Goal: Task Accomplishment & Management: Manage account settings

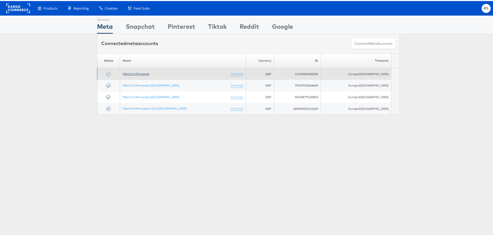
click at [127, 72] on link "Mainline Menswear" at bounding box center [136, 73] width 27 height 4
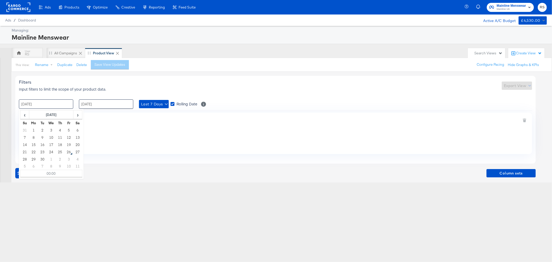
click at [41, 101] on input "[DATE]" at bounding box center [46, 103] width 54 height 9
click at [52, 151] on td "24" at bounding box center [51, 151] width 9 height 7
type input "[DATE] 00:00"
click at [109, 104] on input "[DATE]" at bounding box center [106, 103] width 54 height 9
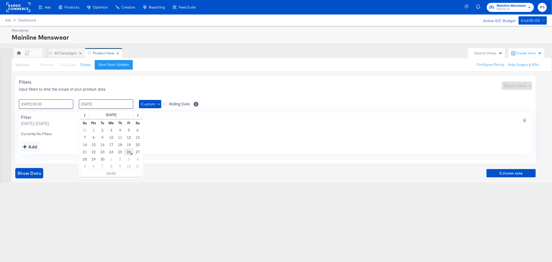
click at [129, 154] on td "26" at bounding box center [129, 151] width 9 height 7
type input "[DATE] 00:00"
click at [103, 209] on div "Ads Ads Dashboard Main dashboard for Media Buying. New Campaign Create a new ca…" at bounding box center [276, 131] width 552 height 262
click at [33, 170] on span "Show Data" at bounding box center [29, 173] width 24 height 7
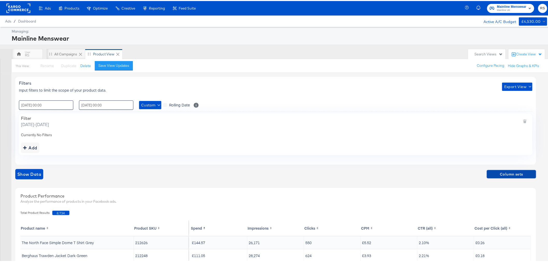
click at [512, 174] on span "Column sets" at bounding box center [511, 173] width 45 height 6
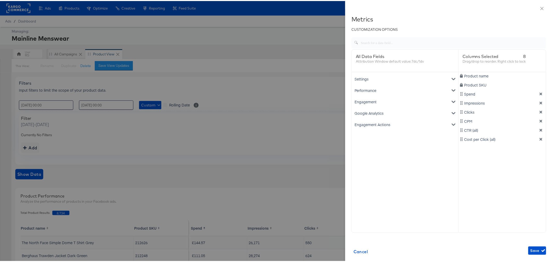
click at [368, 113] on div "Google Analytics" at bounding box center [405, 111] width 105 height 11
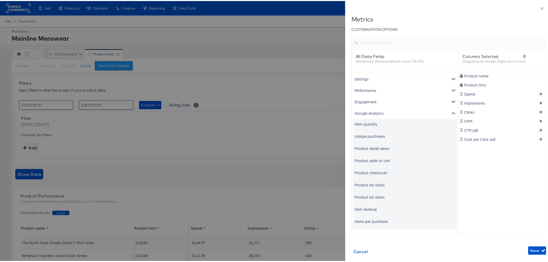
click at [397, 136] on div "Unique purchases" at bounding box center [405, 135] width 105 height 10
click at [358, 208] on div "Item revenue" at bounding box center [365, 208] width 22 height 5
click at [365, 137] on div "Unique purchases" at bounding box center [369, 135] width 31 height 5
click at [539, 148] on icon "dimension-list" at bounding box center [541, 147] width 4 height 4
click at [360, 206] on div "Item revenue" at bounding box center [365, 208] width 22 height 5
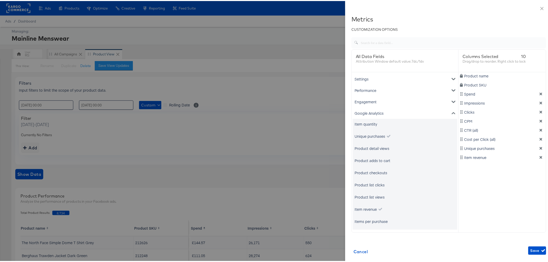
click at [539, 101] on icon "dimension-list" at bounding box center [540, 102] width 3 height 3
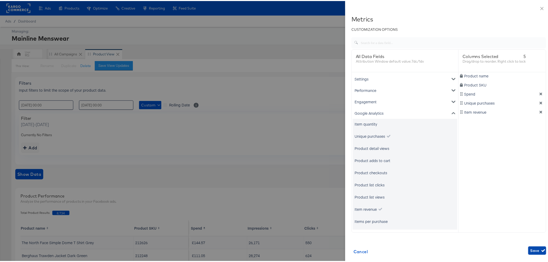
click at [530, 249] on span "Save" at bounding box center [537, 249] width 14 height 6
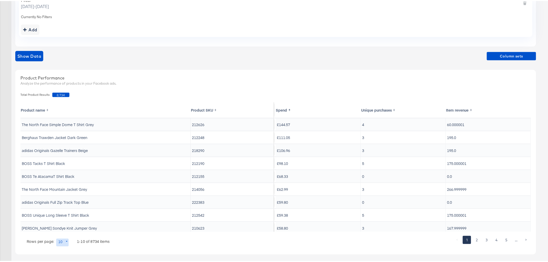
scroll to position [120, 0]
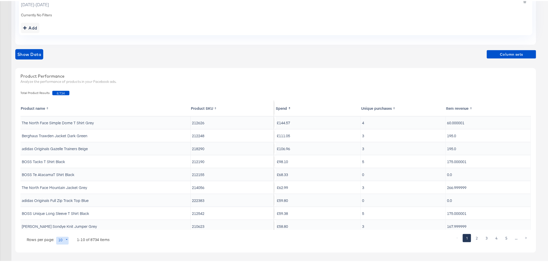
click at [66, 240] on body "Ads Ads Dashboard Main dashboard for Media Buying. New Campaign Create a new ca…" at bounding box center [276, 71] width 552 height 382
click at [61, 210] on li "20" at bounding box center [64, 208] width 17 height 9
type input "20"
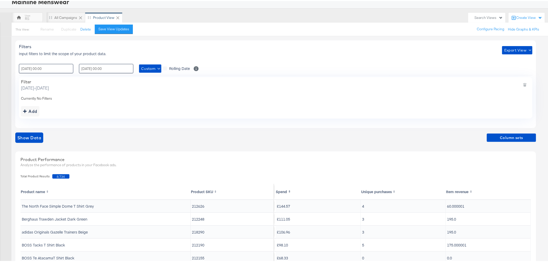
scroll to position [34, 0]
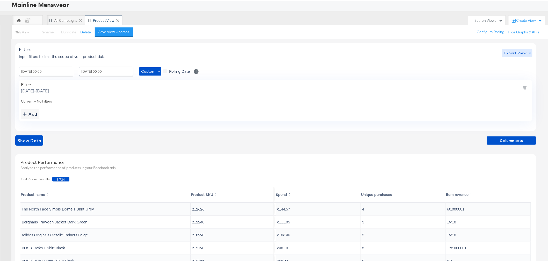
click at [517, 50] on span "Export View" at bounding box center [517, 52] width 26 height 6
click at [516, 61] on link "Current View" at bounding box center [518, 62] width 24 height 5
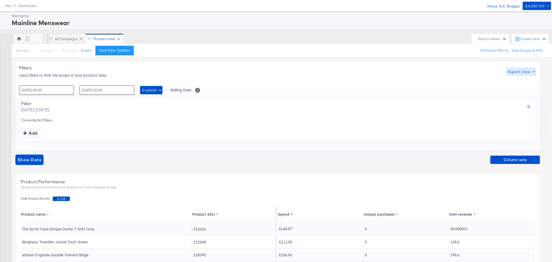
scroll to position [0, 0]
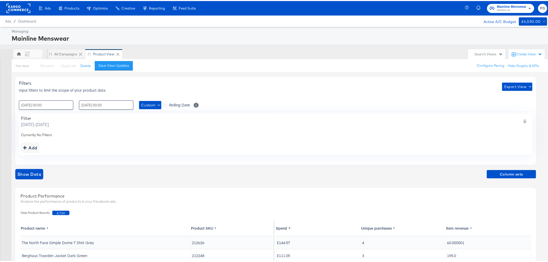
click at [0, 0] on div "Create filtered sets to control which products appear in your ads." at bounding box center [0, 0] width 0 height 0
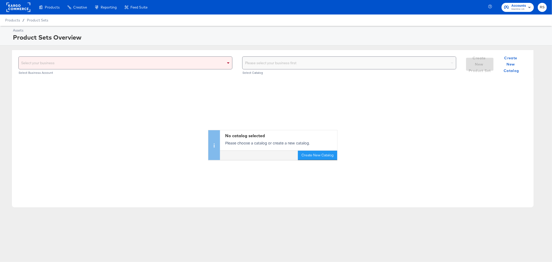
click at [134, 63] on div "Select your business" at bounding box center [126, 63] width 214 height 12
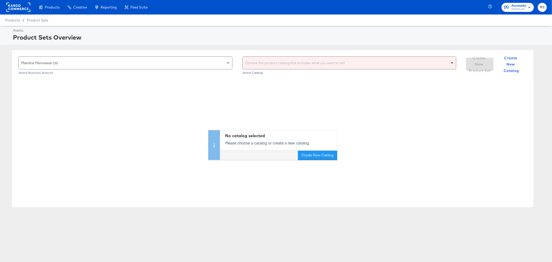
click at [289, 64] on div "Choose the product catalog that includes what you want to sell" at bounding box center [350, 63] width 214 height 12
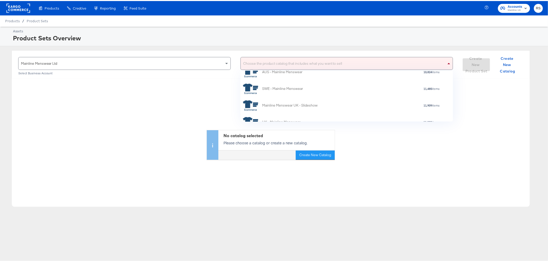
scroll to position [83, 0]
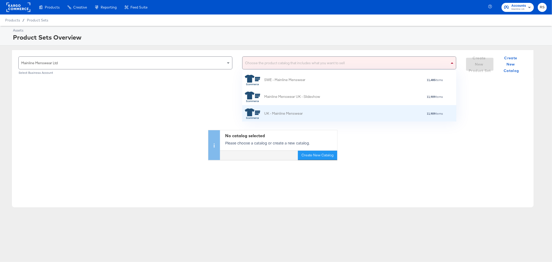
click at [296, 110] on div "UK - Mainline Menswear" at bounding box center [274, 113] width 58 height 10
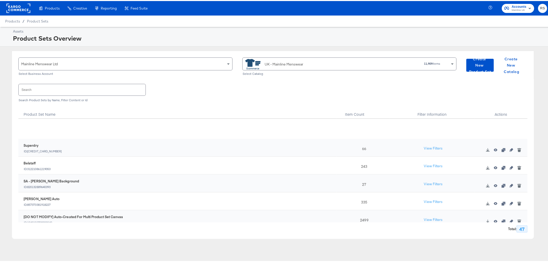
scroll to position [736, 0]
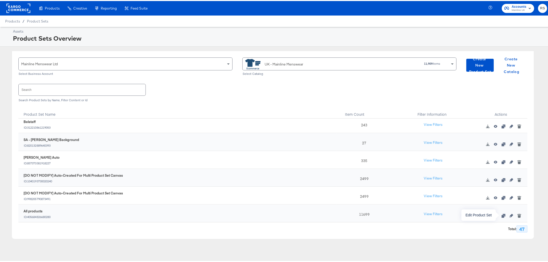
click at [509, 213] on icon "button" at bounding box center [511, 215] width 4 height 4
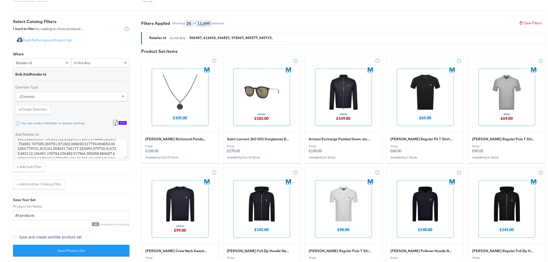
scroll to position [135, 0]
click at [56, 150] on textarea "Add Retailer Id" at bounding box center [71, 147] width 112 height 19
click at [59, 151] on textarea "Add Retailer Id" at bounding box center [71, 147] width 112 height 19
paste textarea "212626 212248 218290 212190 212155 222383 222388 211972 213712 221502 212979 21…"
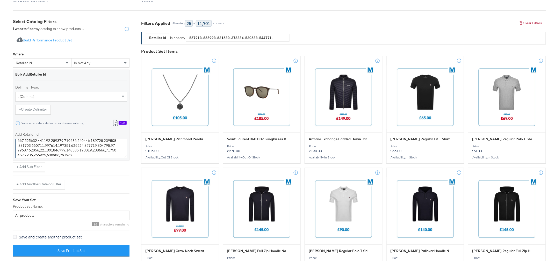
click at [17, 151] on textarea "Add Retailer Id" at bounding box center [71, 147] width 112 height 19
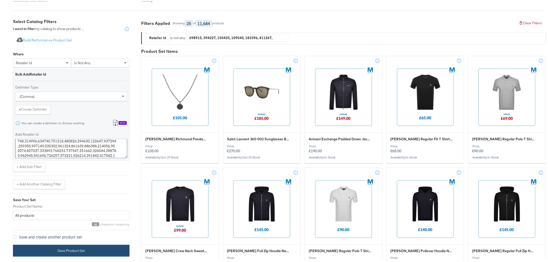
type textarea "162604,178548,214409,219284,213004,216186,216182,217154,212974,213518,220880,21…"
click at [107, 248] on button "Save Product Set" at bounding box center [71, 250] width 116 height 12
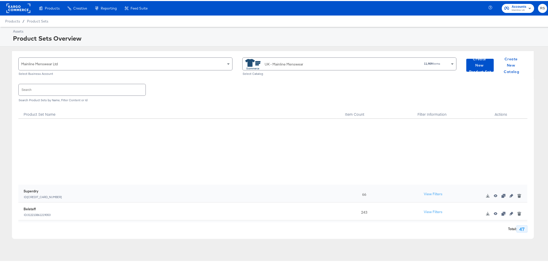
scroll to position [736, 0]
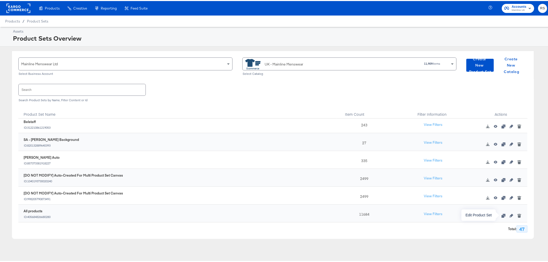
click at [509, 216] on icon "button" at bounding box center [511, 215] width 4 height 4
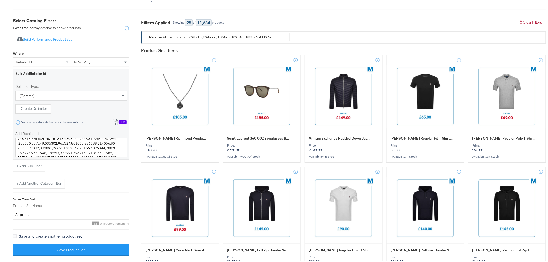
scroll to position [144, 0]
